Goal: Information Seeking & Learning: Understand process/instructions

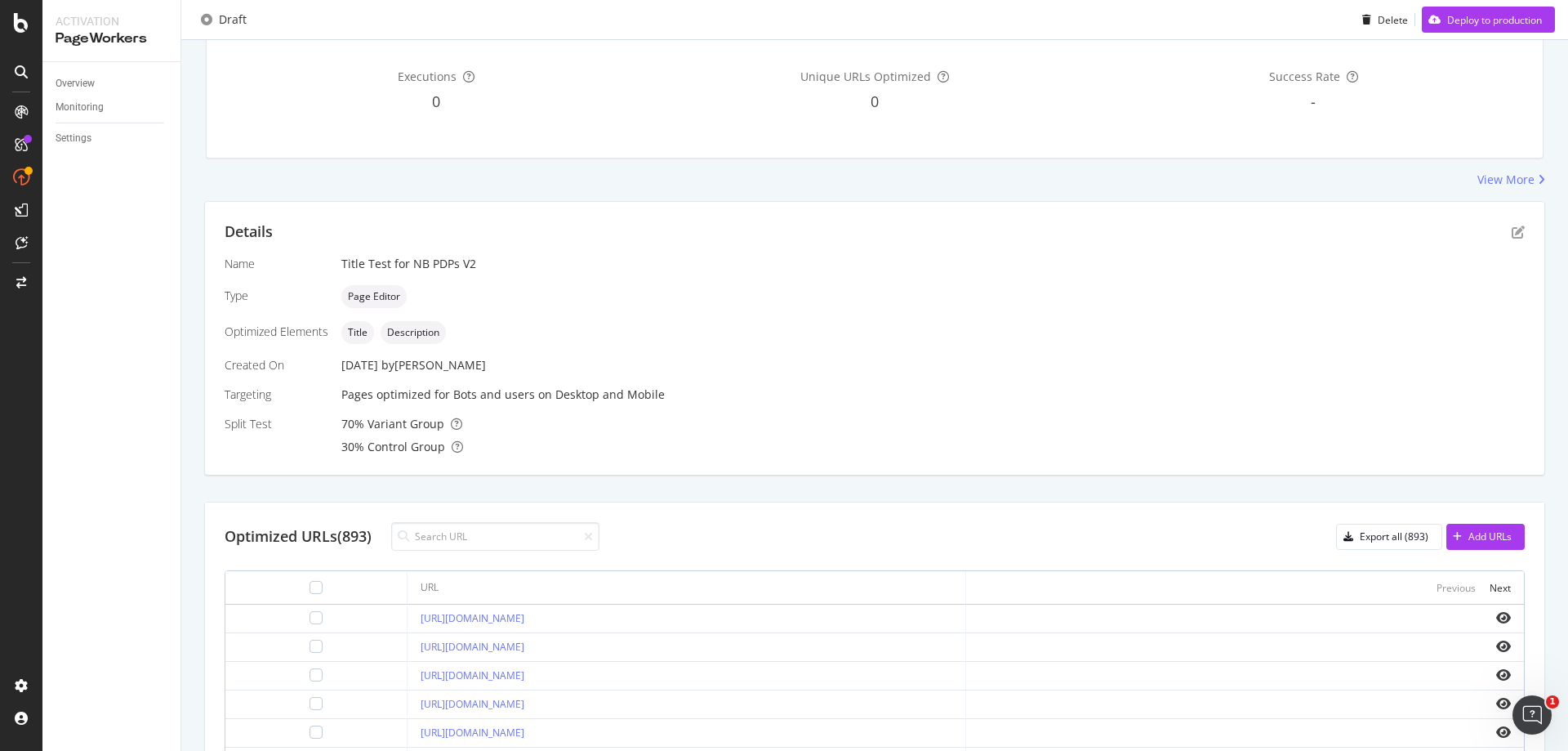
scroll to position [164, 0]
click at [1511, 232] on icon "pen-to-square" at bounding box center [1518, 233] width 13 height 13
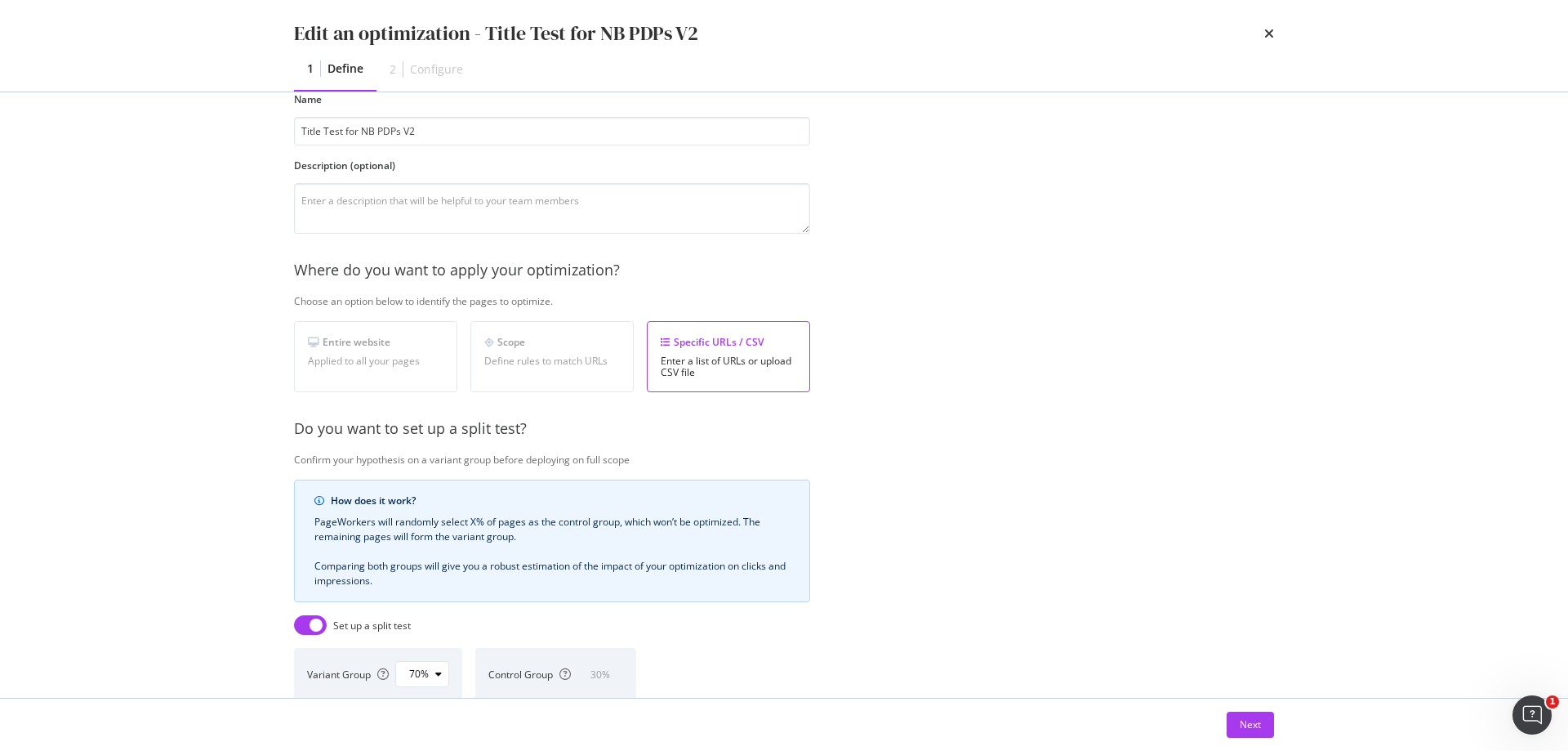
scroll to position [309, 0]
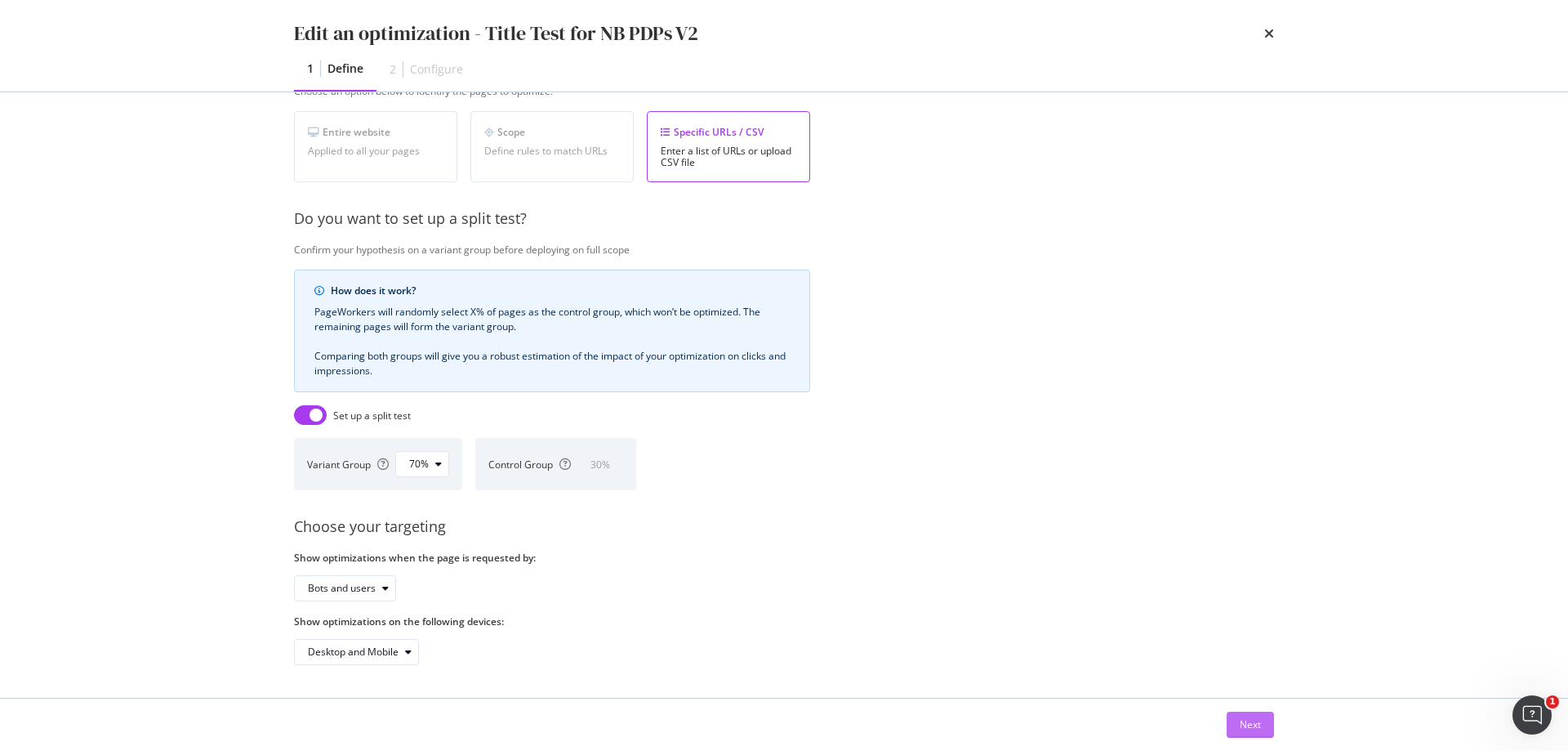
click at [1244, 721] on div "Next" at bounding box center [1251, 723] width 22 height 13
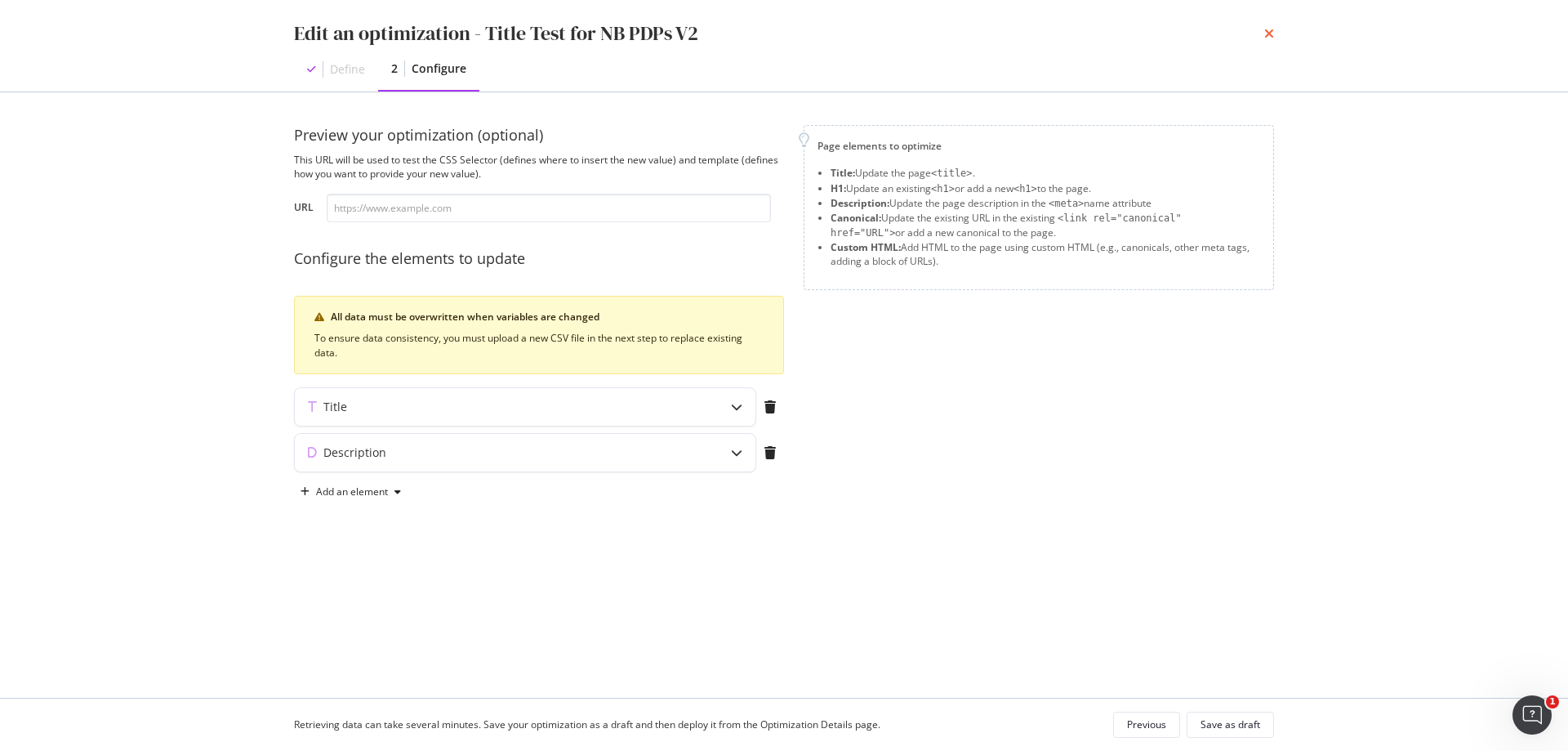
click at [1269, 32] on icon "times" at bounding box center [1269, 33] width 10 height 13
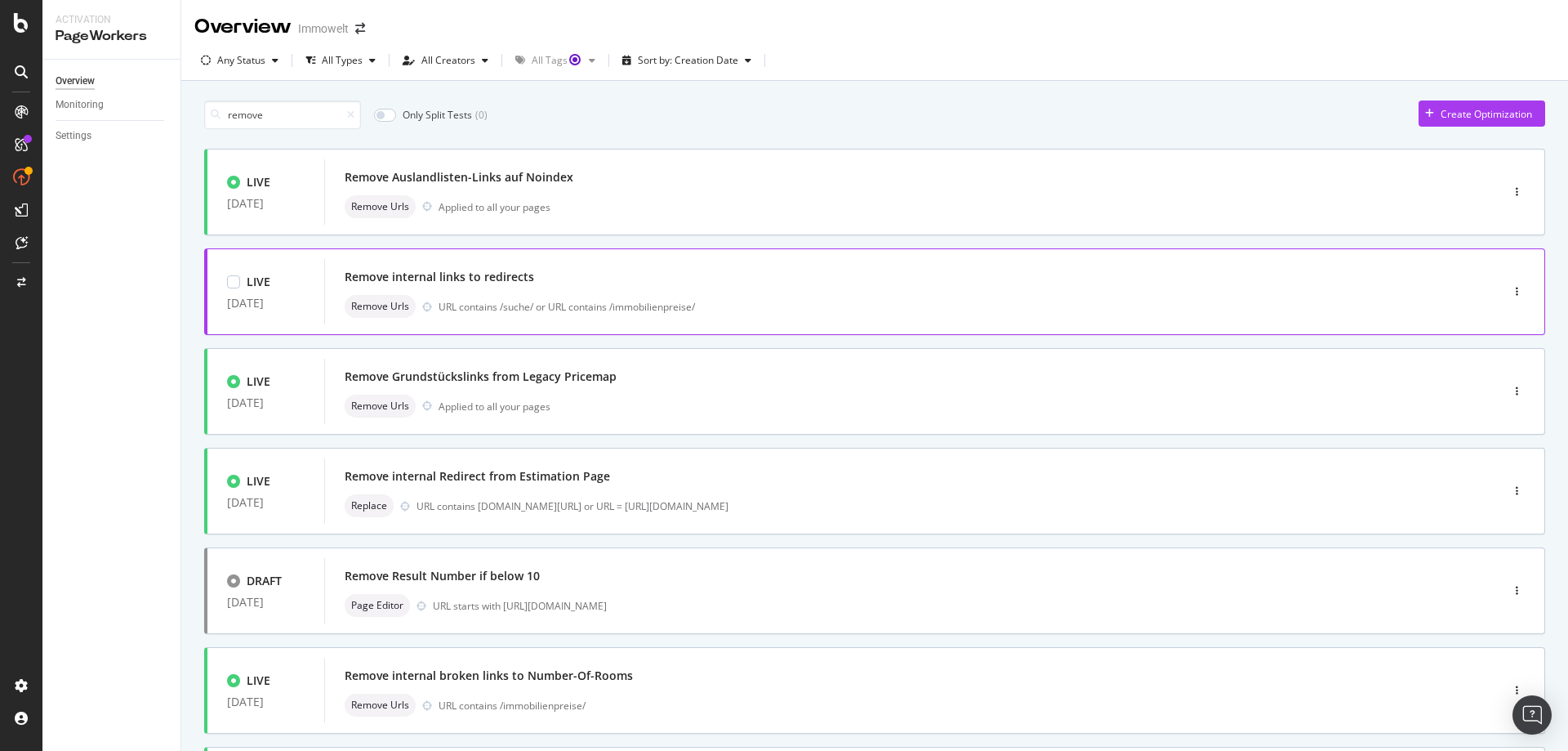
click at [924, 303] on div "URL contains /suche/ or URL contains /immobilienpreise/" at bounding box center [934, 306] width 992 height 13
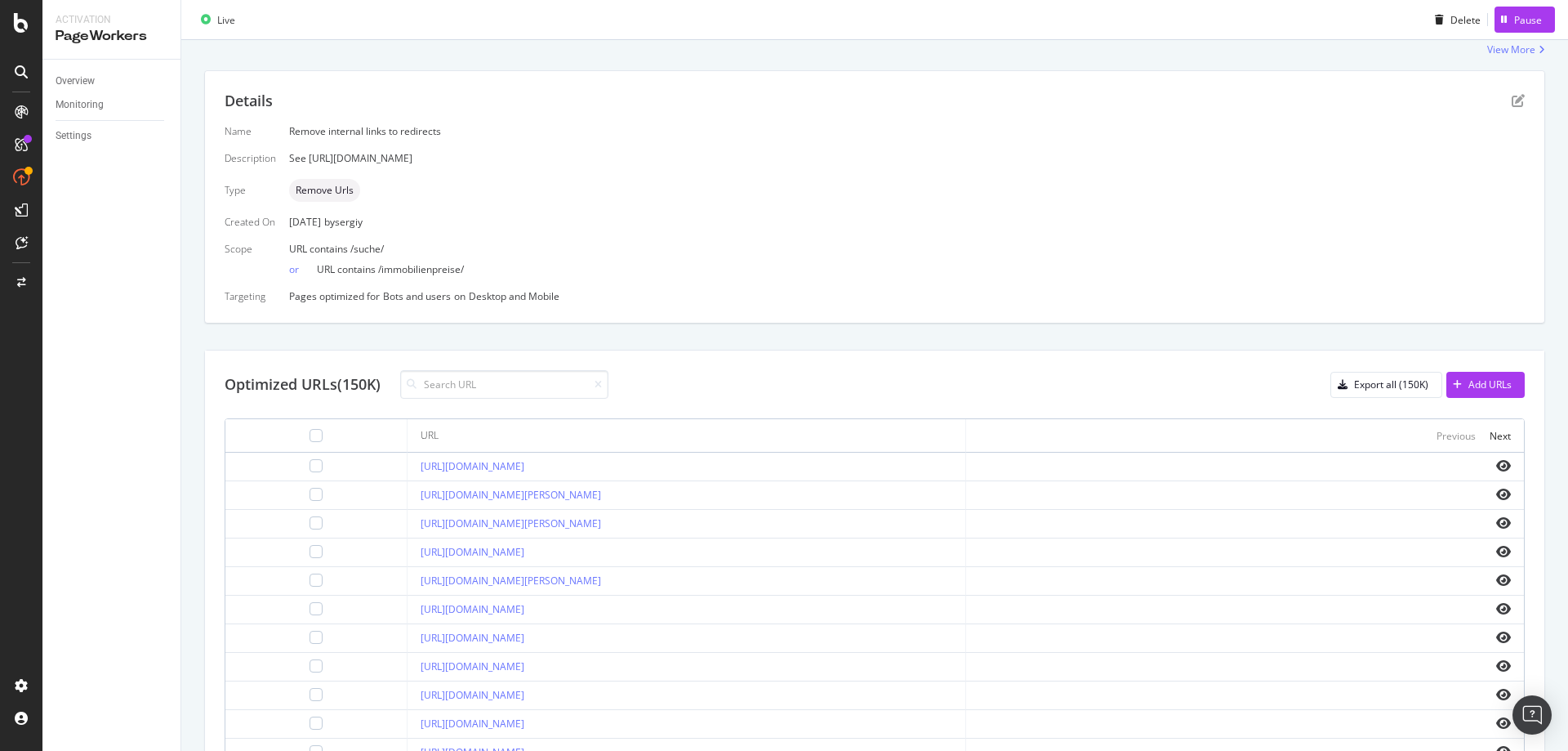
scroll to position [257, 0]
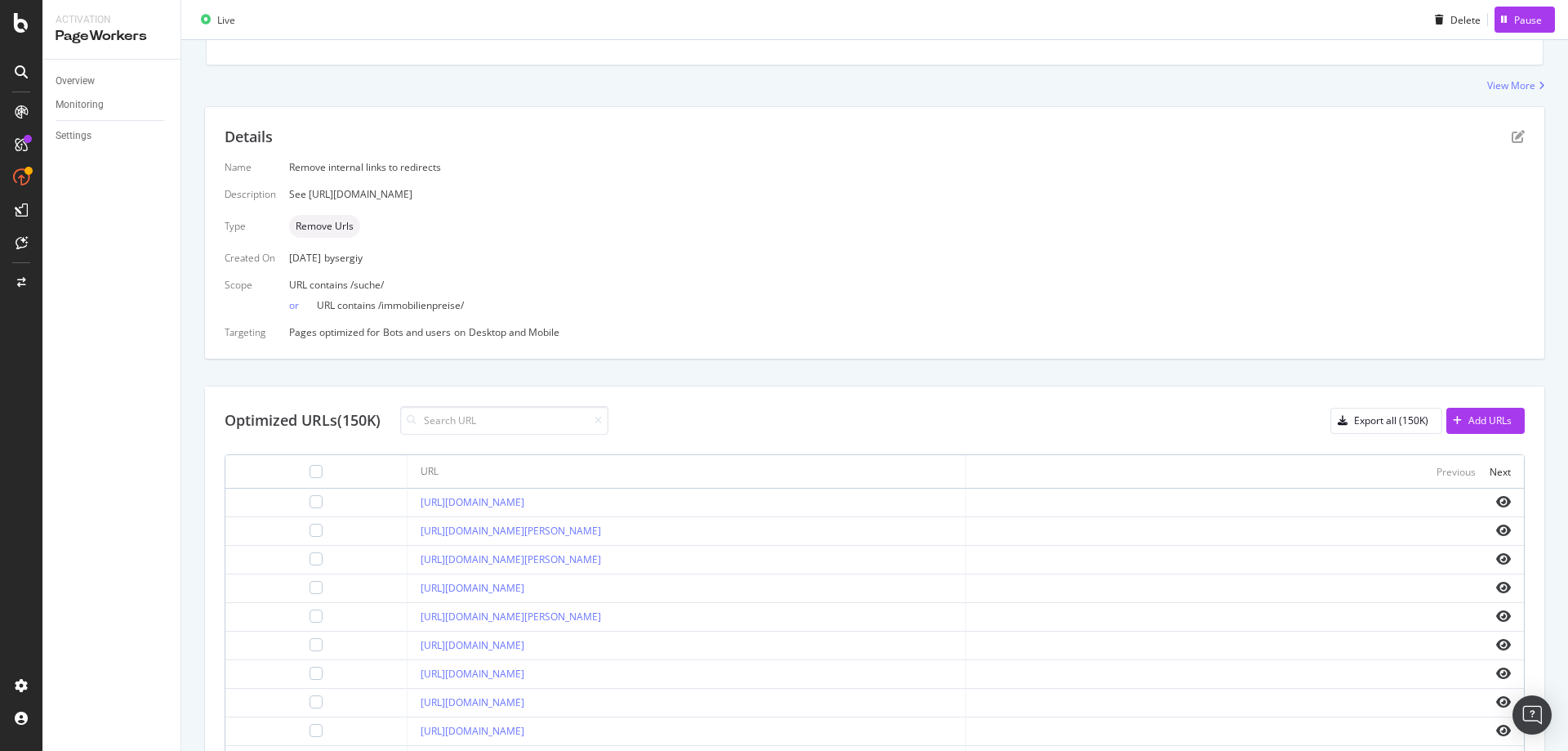
click at [493, 192] on div "See [URL][DOMAIN_NAME]" at bounding box center [907, 193] width 1235 height 13
copy div "See [URL][DOMAIN_NAME]"
click at [512, 415] on input at bounding box center [504, 420] width 209 height 29
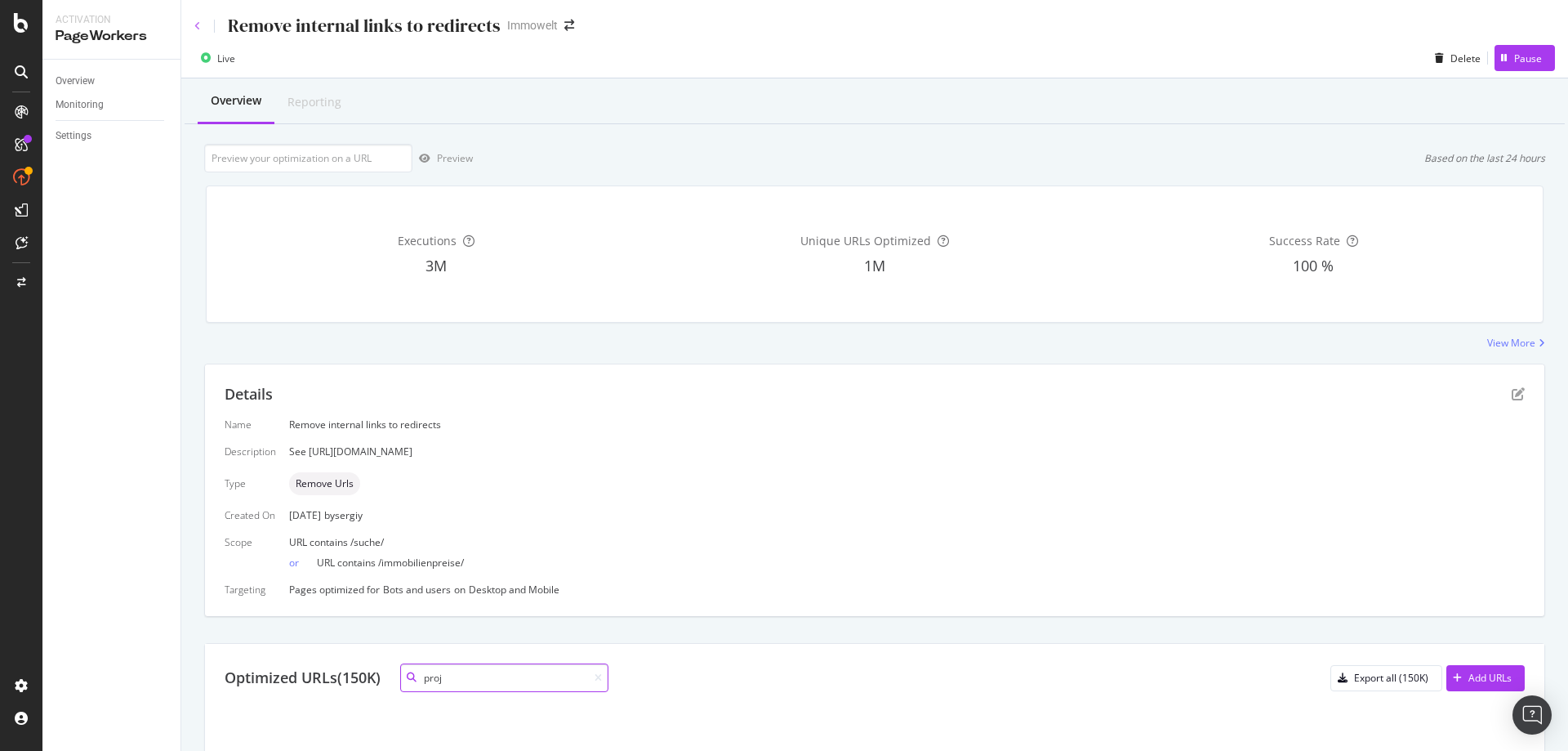
type input "proj"
click at [196, 28] on icon at bounding box center [197, 26] width 6 height 10
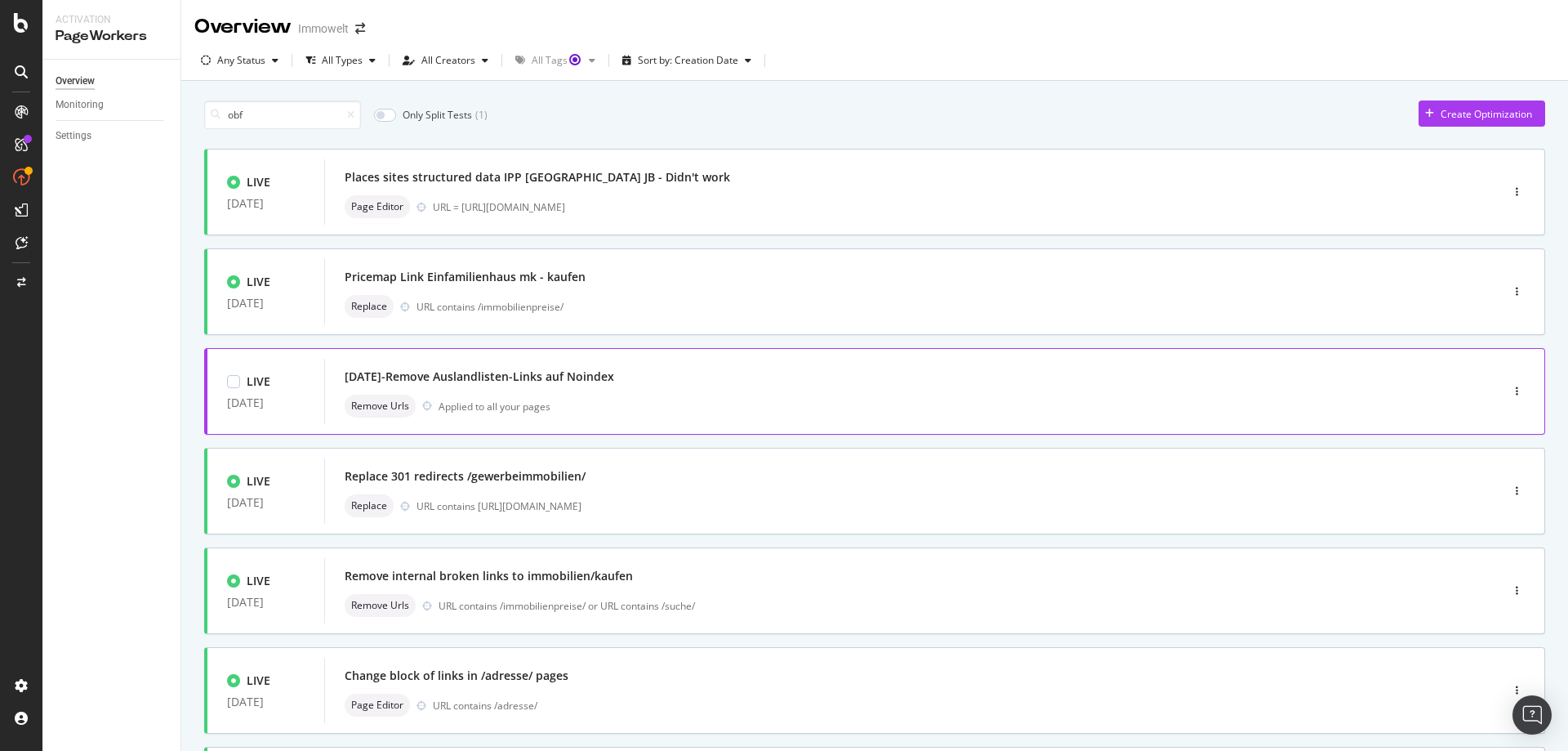
click at [765, 385] on div "[DATE]-Remove Auslandlisten-Links auf Noindex" at bounding box center [887, 376] width 1086 height 22
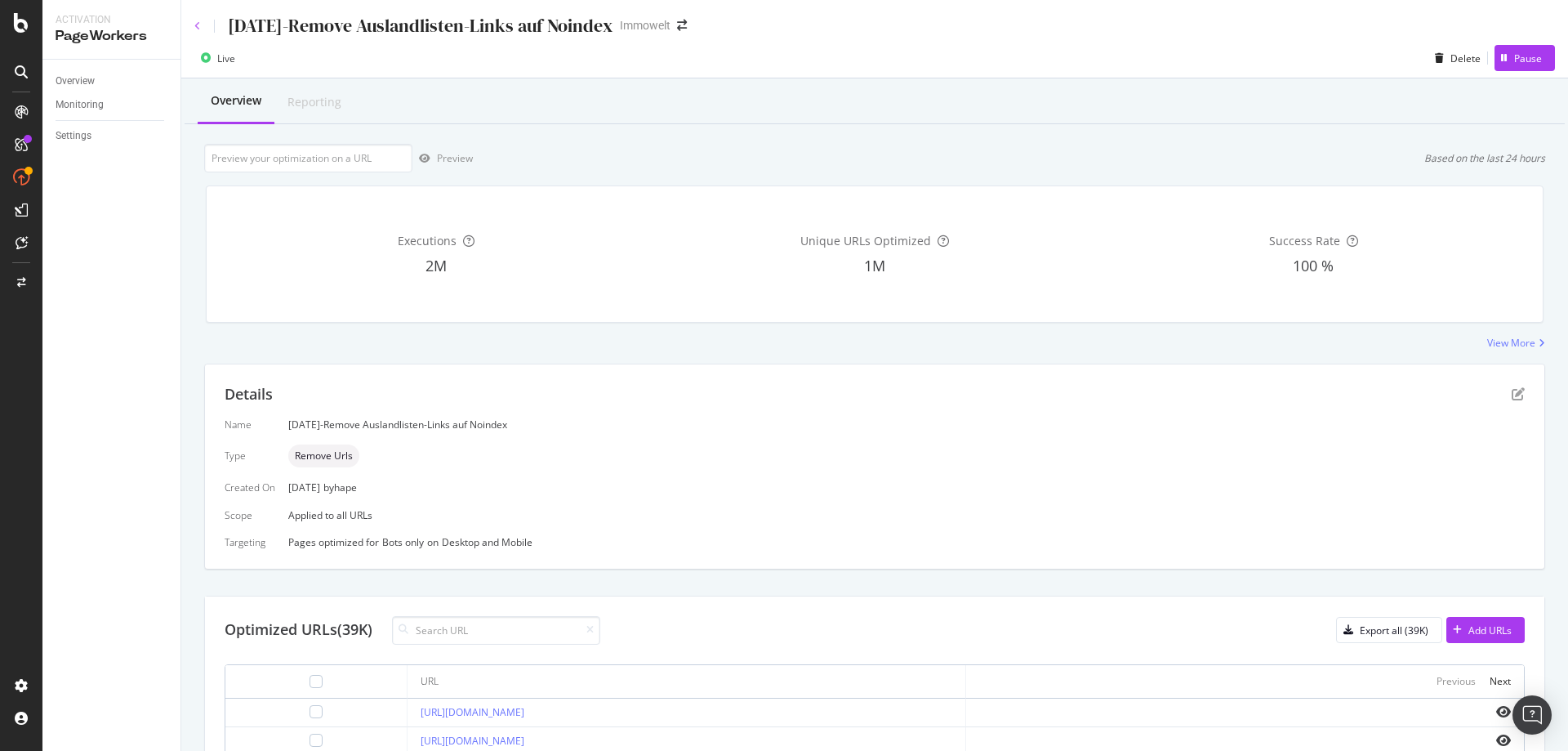
click at [200, 22] on icon at bounding box center [197, 26] width 6 height 10
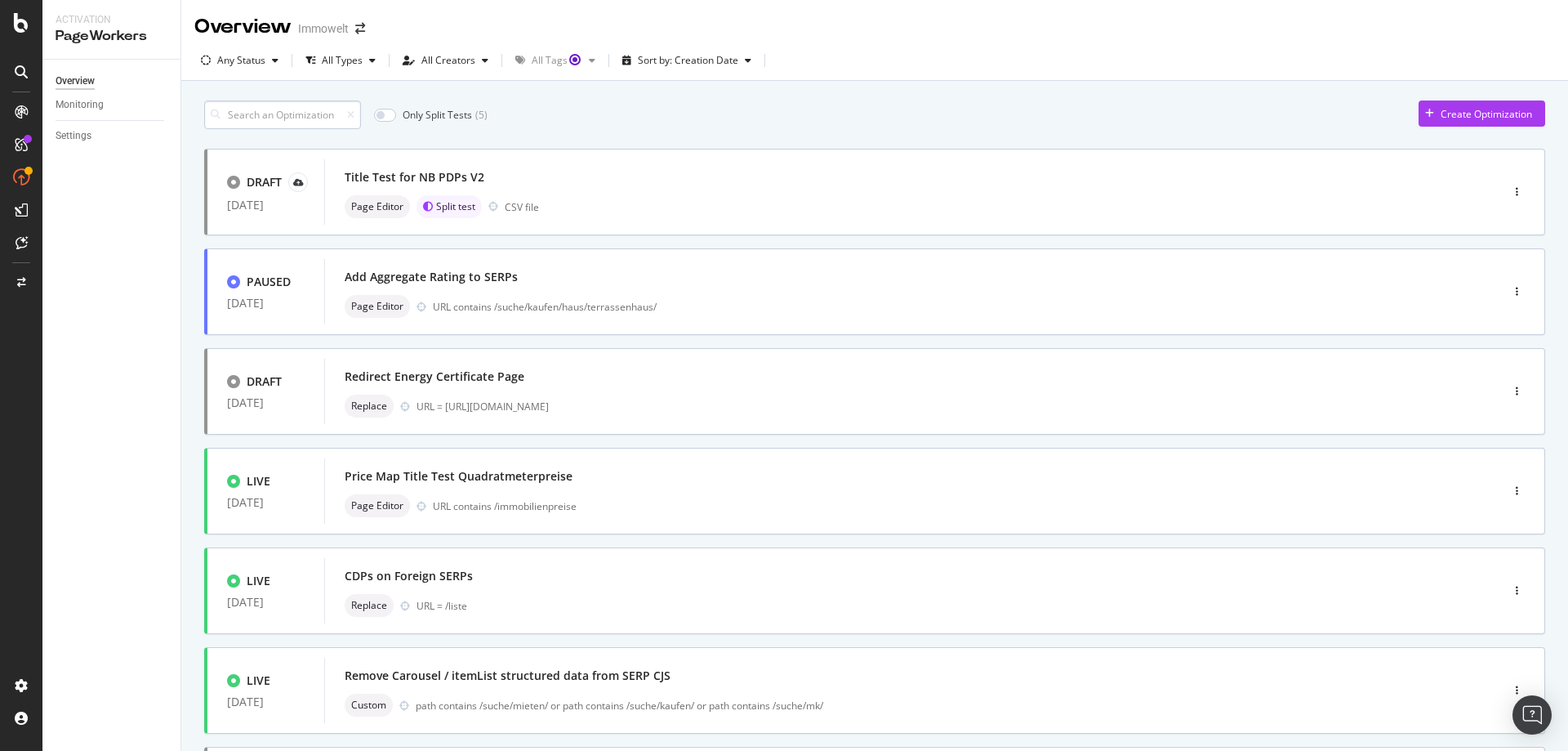
click at [304, 115] on input at bounding box center [282, 115] width 156 height 29
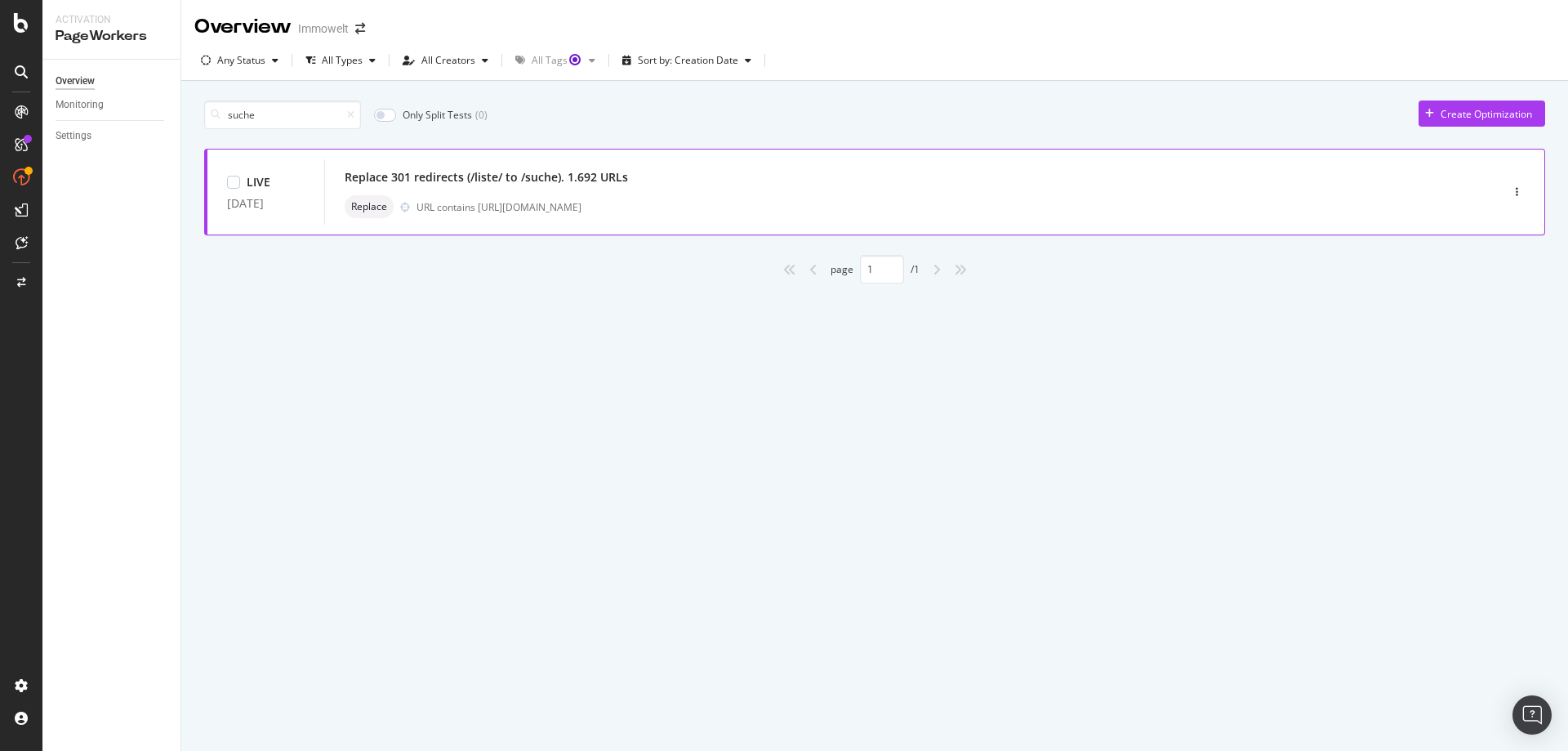
click at [830, 182] on div "Replace 301 redirects (/liste/ to /suche). 1.692 URLs" at bounding box center [887, 176] width 1086 height 22
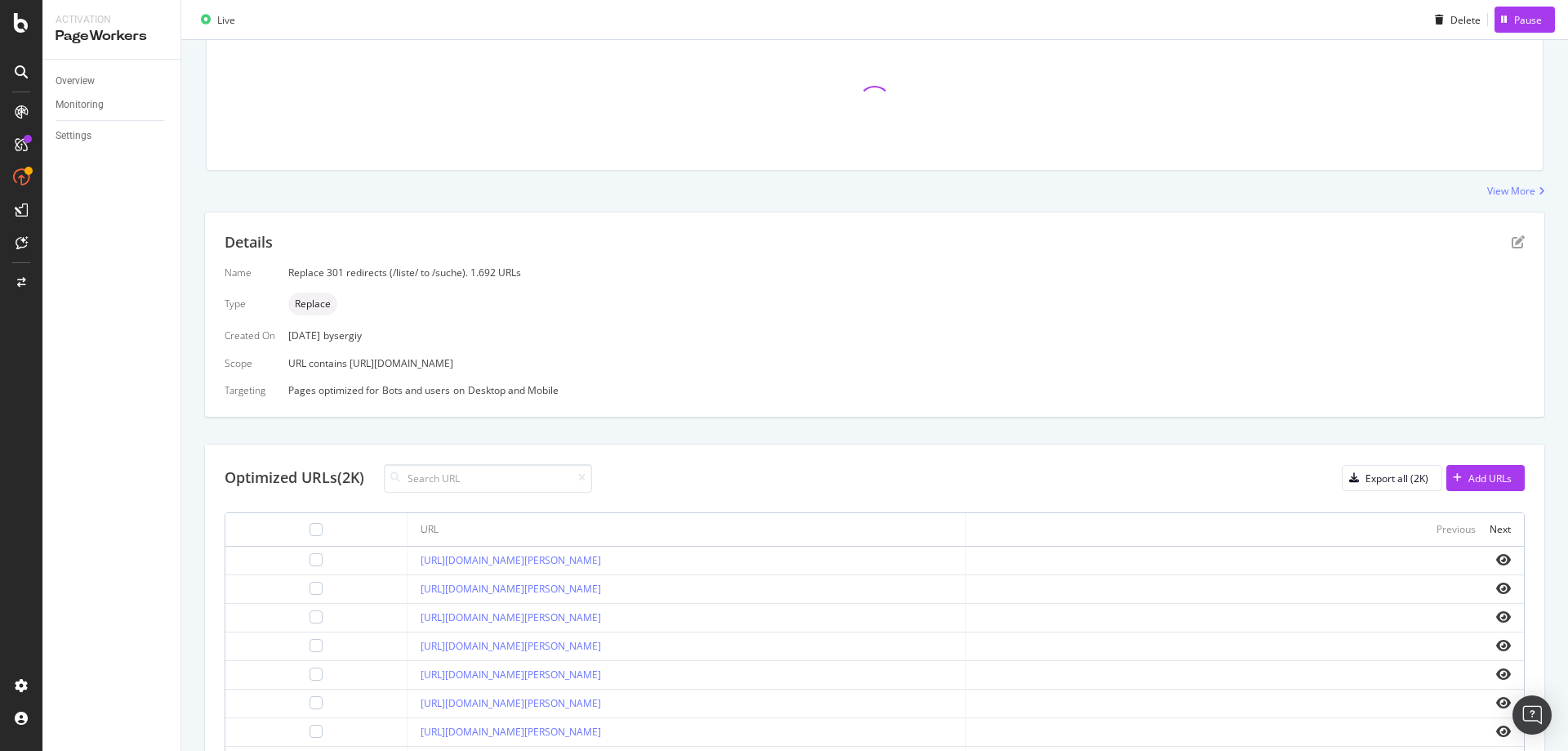
scroll to position [245, 0]
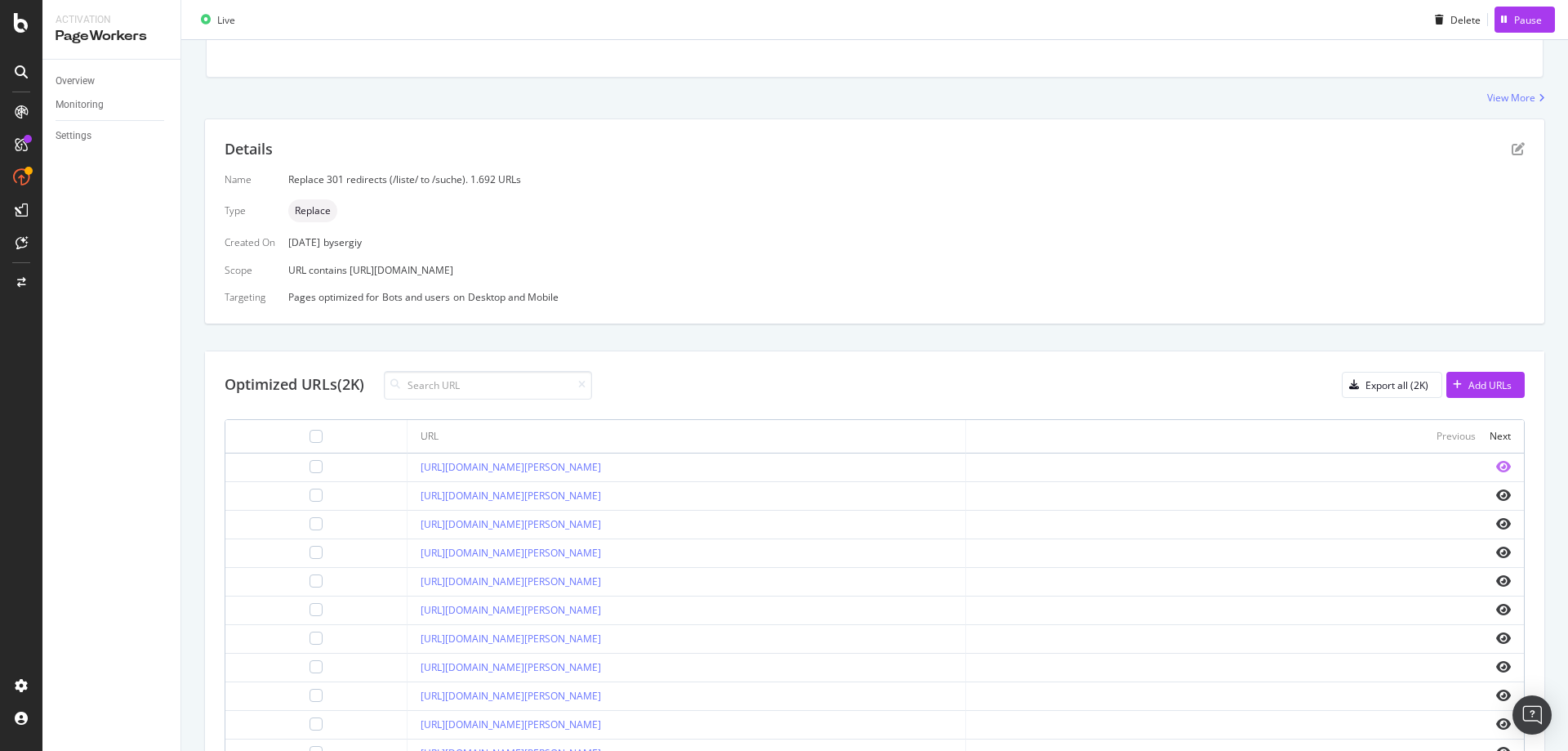
click at [1496, 466] on icon "eye" at bounding box center [1503, 466] width 14 height 13
click at [601, 465] on link "[URL][DOMAIN_NAME][PERSON_NAME]" at bounding box center [511, 466] width 181 height 13
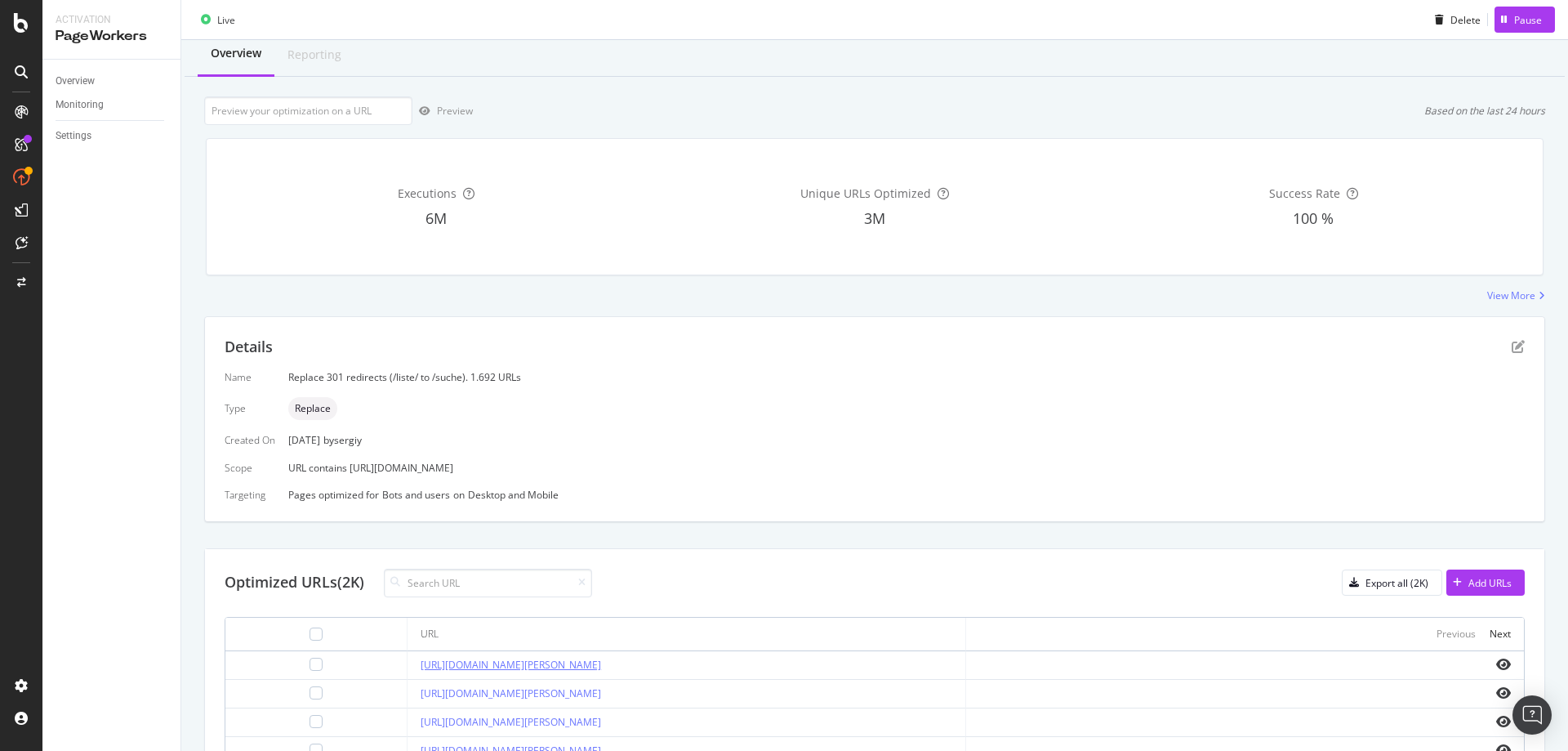
scroll to position [0, 0]
